Goal: Navigation & Orientation: Find specific page/section

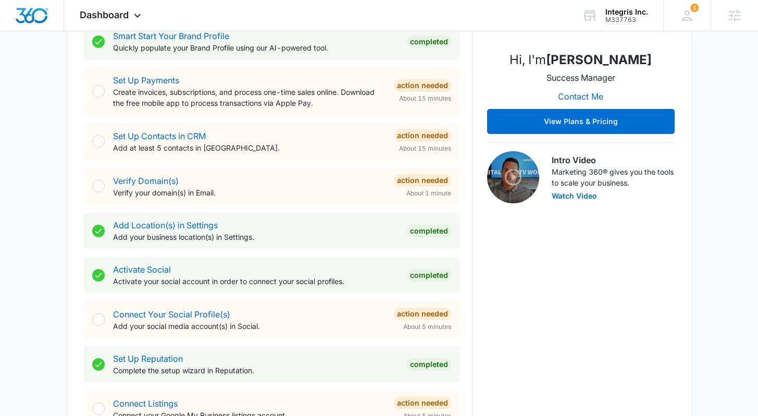
scroll to position [289, 0]
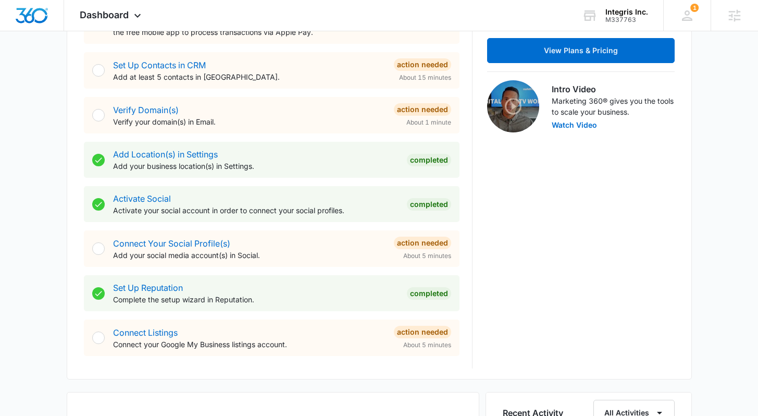
click at [710, 152] on div "[DATE] is [DATE] Good morning, [PERSON_NAME]! Contacts You have 1 contact Getti…" at bounding box center [379, 355] width 758 height 1199
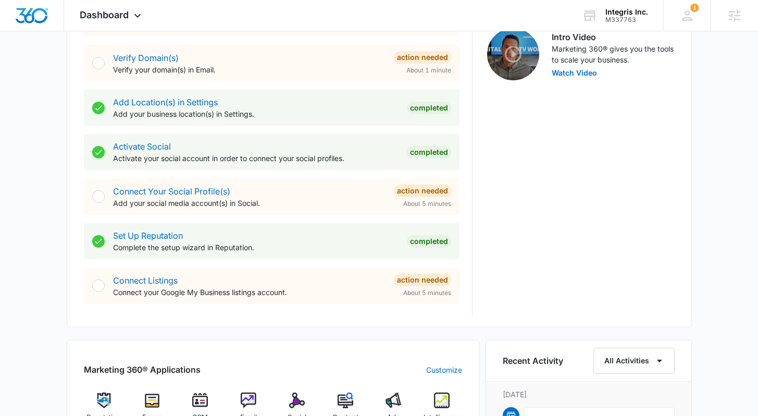
scroll to position [355, 0]
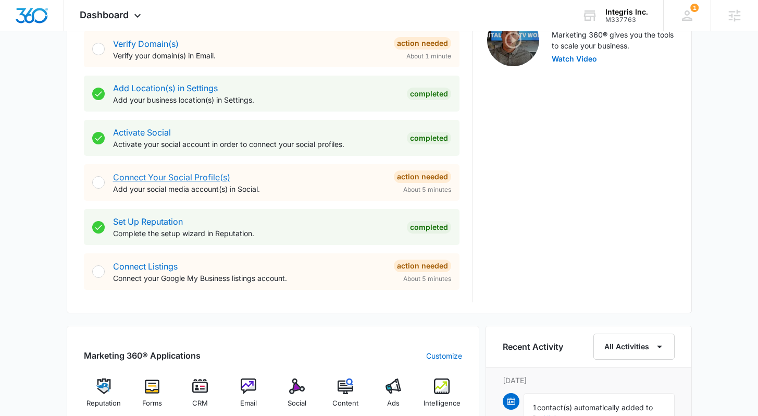
click at [211, 178] on link "Connect Your Social Profile(s)" at bounding box center [171, 177] width 117 height 10
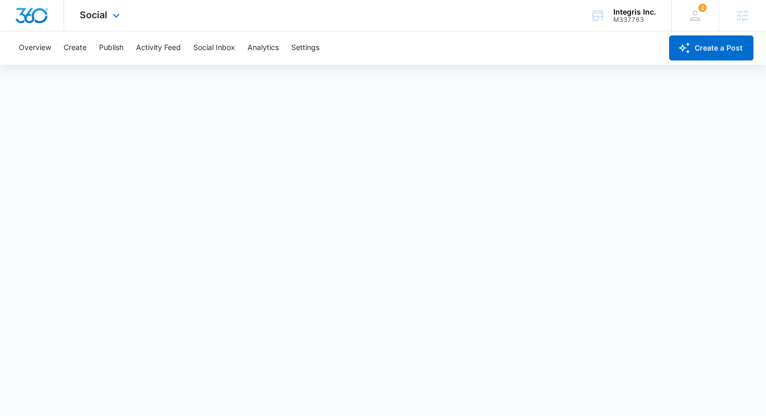
click at [34, 14] on img "Dashboard" at bounding box center [31, 16] width 33 height 16
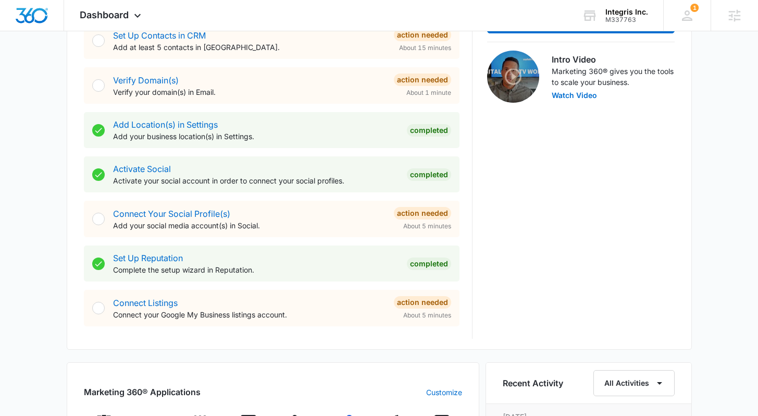
scroll to position [319, 0]
click at [163, 302] on link "Connect Listings" at bounding box center [145, 302] width 65 height 10
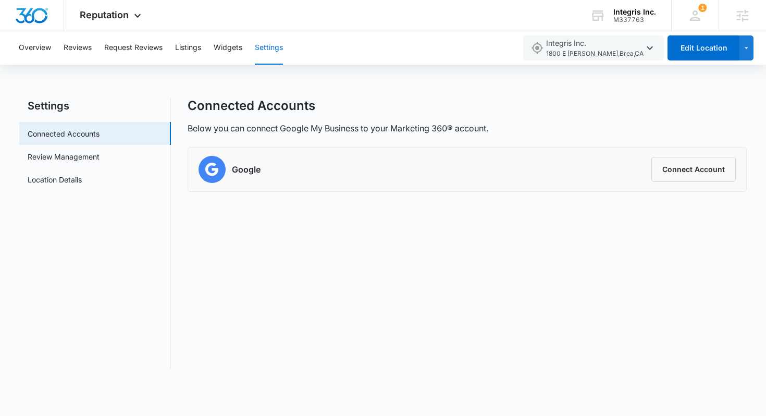
click at [516, 114] on div "Connected Accounts Below you can connect Google My Business to your Marketing 3…" at bounding box center [468, 116] width 560 height 36
click at [278, 227] on div "Connected Accounts Below you can connect Google My Business to your Marketing 3…" at bounding box center [468, 233] width 560 height 270
click at [30, 10] on img "Dashboard" at bounding box center [31, 16] width 33 height 16
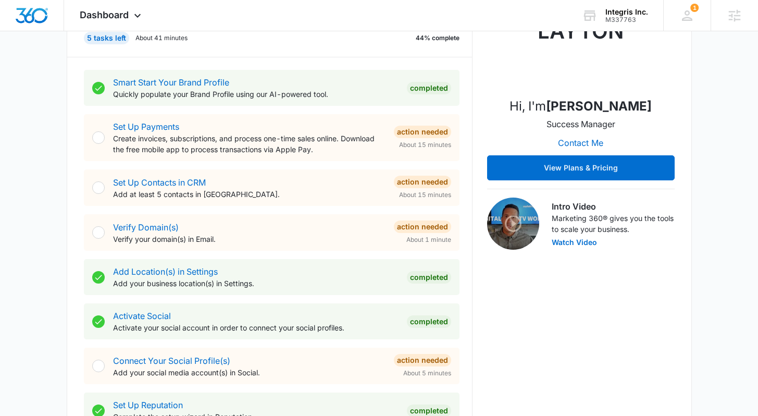
scroll to position [149, 0]
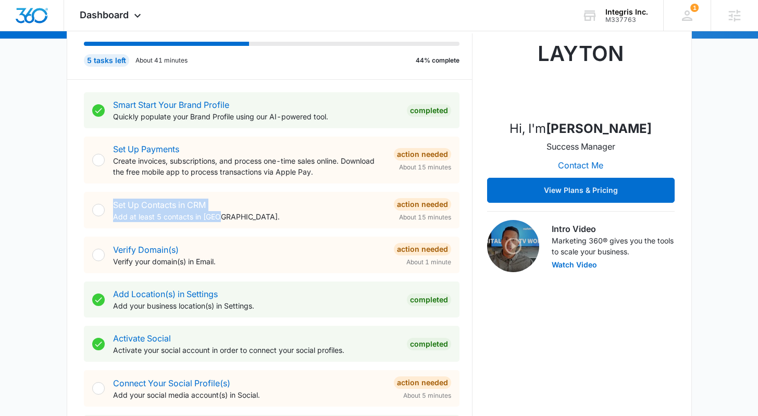
drag, startPoint x: 239, startPoint y: 218, endPoint x: 110, endPoint y: 206, distance: 129.8
click at [110, 206] on div "Set Up Contacts in CRM Add at least 5 contacts in [GEOGRAPHIC_DATA]. Action Nee…" at bounding box center [272, 210] width 376 height 36
click at [242, 208] on div "Set Up Contacts in CRM Add at least 5 contacts in [GEOGRAPHIC_DATA]." at bounding box center [249, 210] width 273 height 23
